Goal: Transaction & Acquisition: Subscribe to service/newsletter

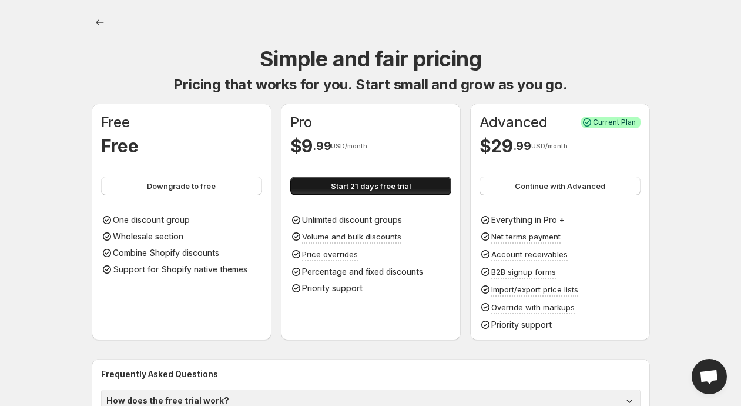
click at [387, 186] on span "Start 21 days free trial" at bounding box center [371, 186] width 80 height 12
click at [366, 179] on button "Start 21 days free trial" at bounding box center [370, 185] width 161 height 19
